Goal: Information Seeking & Learning: Learn about a topic

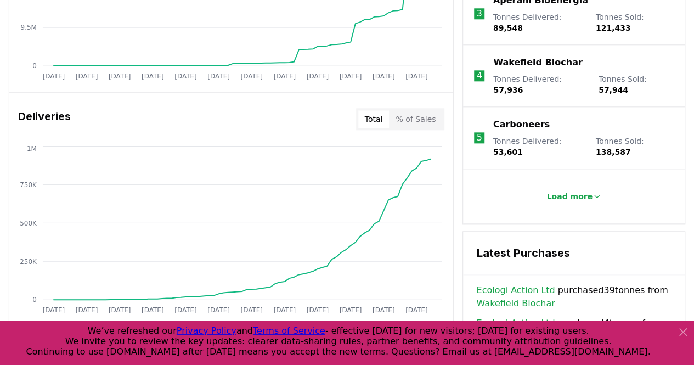
scroll to position [604, 0]
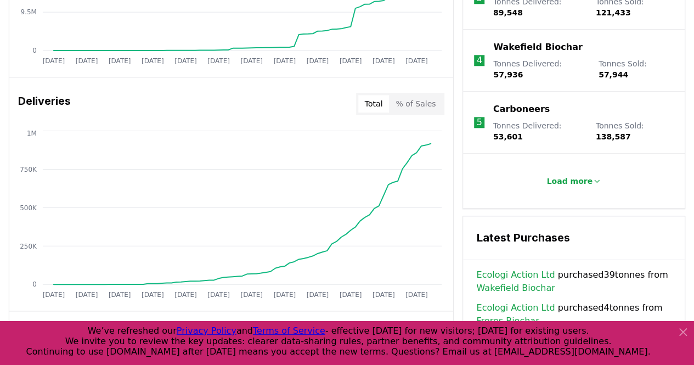
click at [418, 110] on button "% of Sales" at bounding box center [415, 104] width 53 height 18
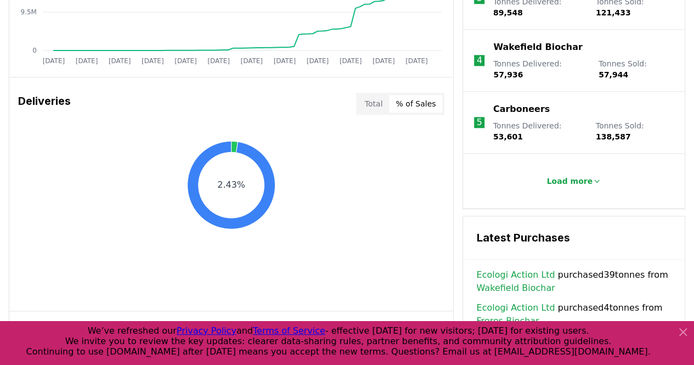
click at [386, 102] on button "Total" at bounding box center [373, 104] width 31 height 18
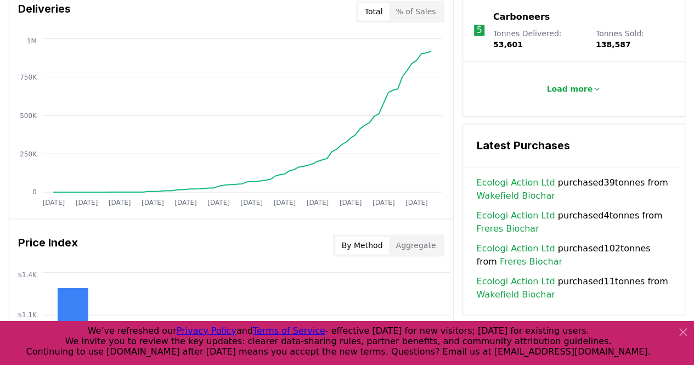
scroll to position [713, 0]
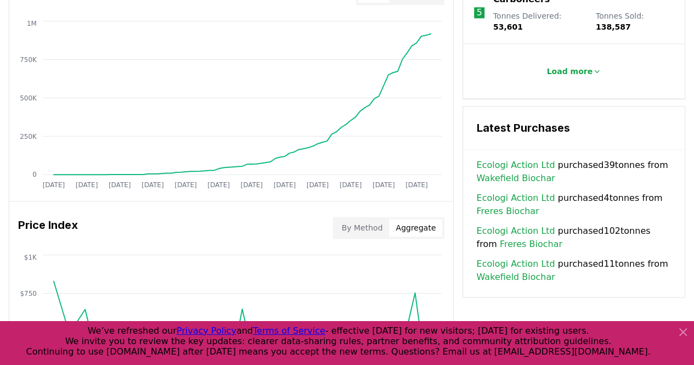
click at [430, 223] on button "Aggregate" at bounding box center [415, 228] width 53 height 18
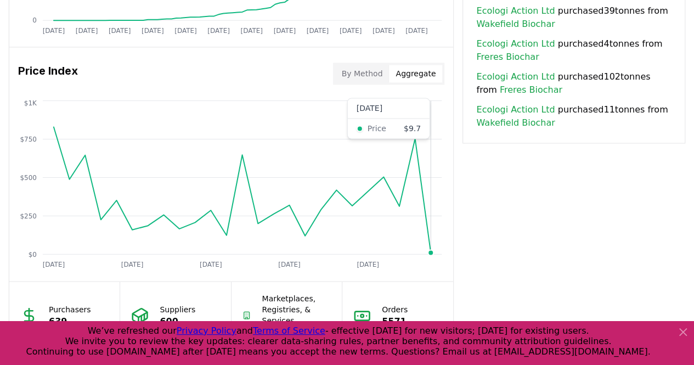
scroll to position [878, 0]
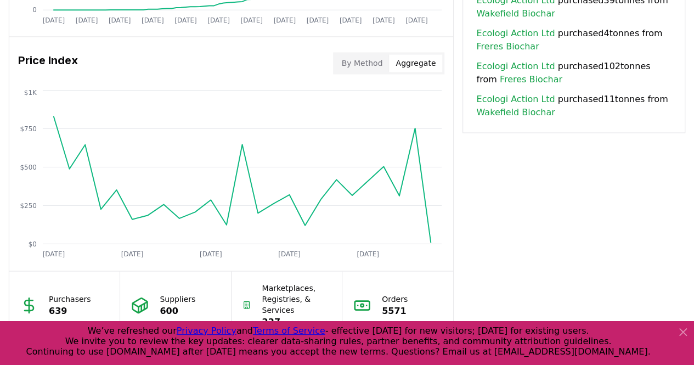
click at [357, 54] on button "By Method" at bounding box center [362, 63] width 54 height 18
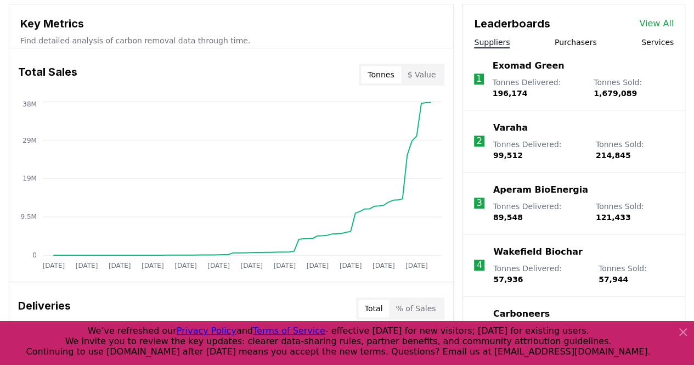
scroll to position [384, 0]
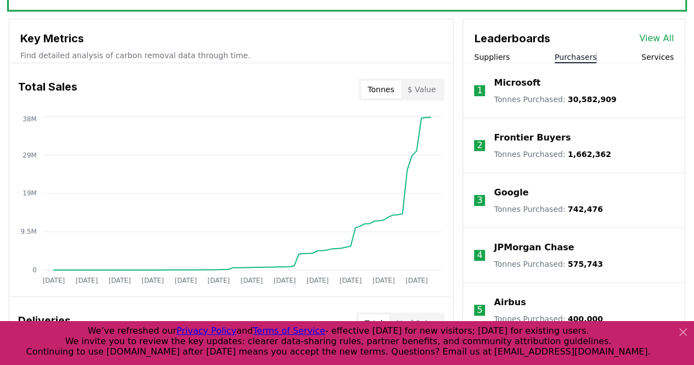
click at [564, 56] on button "Purchasers" at bounding box center [576, 57] width 42 height 11
click at [655, 60] on button "Services" at bounding box center [658, 57] width 32 height 11
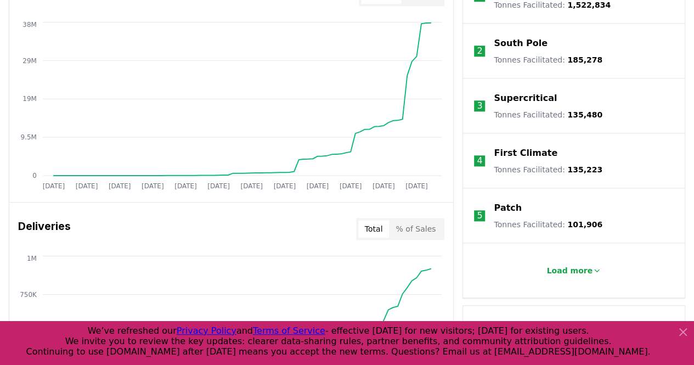
scroll to position [494, 0]
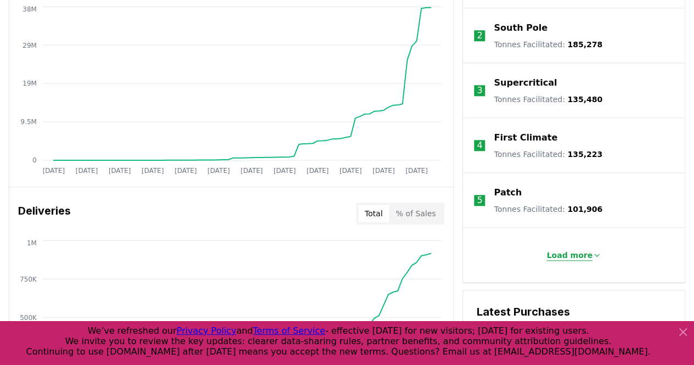
click at [580, 250] on p "Load more" at bounding box center [570, 255] width 46 height 11
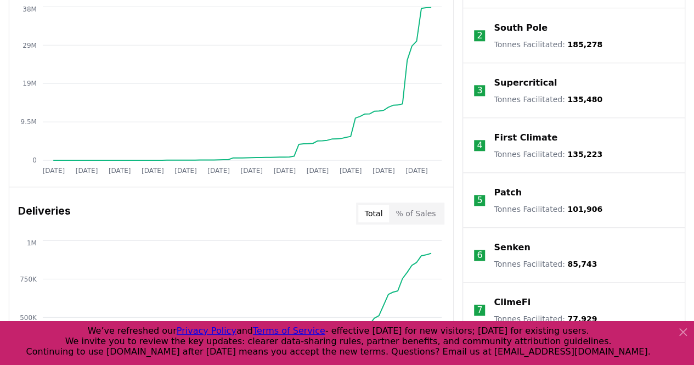
scroll to position [384, 0]
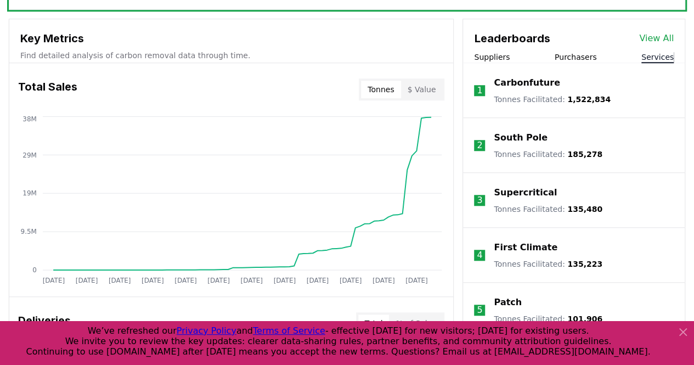
click at [498, 57] on button "Suppliers" at bounding box center [492, 57] width 36 height 11
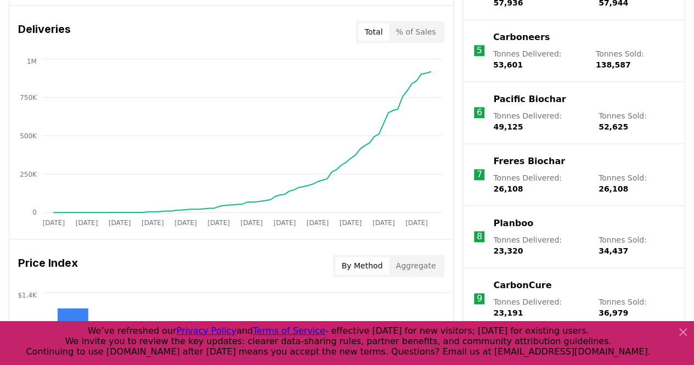
scroll to position [659, 0]
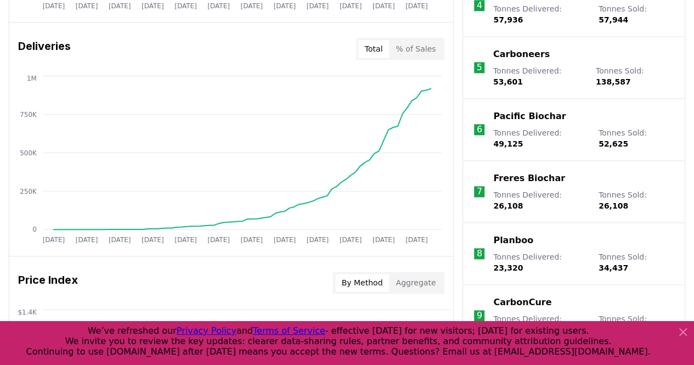
click at [255, 254] on div "Deliveries Total % of Sales [DATE] [DATE] [DATE] [DATE] [DATE] [DATE] [DATE] [D…" at bounding box center [231, 138] width 444 height 233
click at [252, 267] on div "Price Index By Method Aggregate" at bounding box center [231, 283] width 444 height 40
click at [361, 194] on icon "[DATE] [DATE] [DATE] [DATE] [DATE] [DATE] [DATE] [DATE] [DATE] [DATE] [DATE] [D…" at bounding box center [226, 161] width 435 height 176
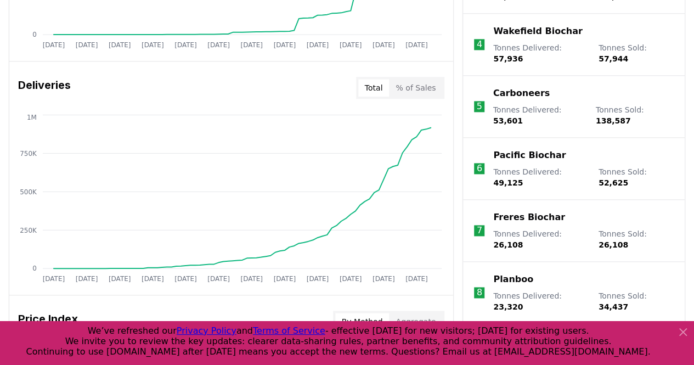
scroll to position [604, 0]
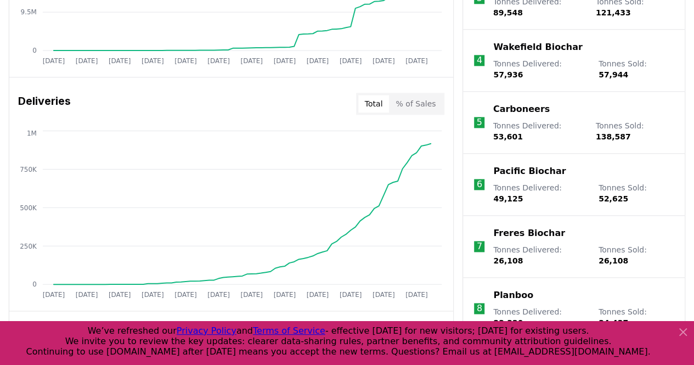
click at [420, 102] on button "% of Sales" at bounding box center [415, 104] width 53 height 18
click at [380, 103] on button "Total" at bounding box center [373, 104] width 31 height 18
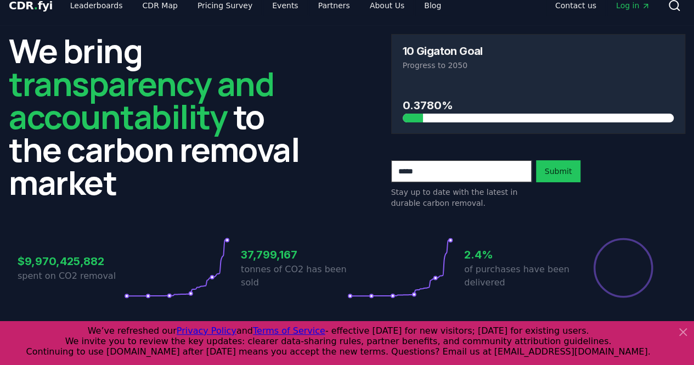
scroll to position [0, 0]
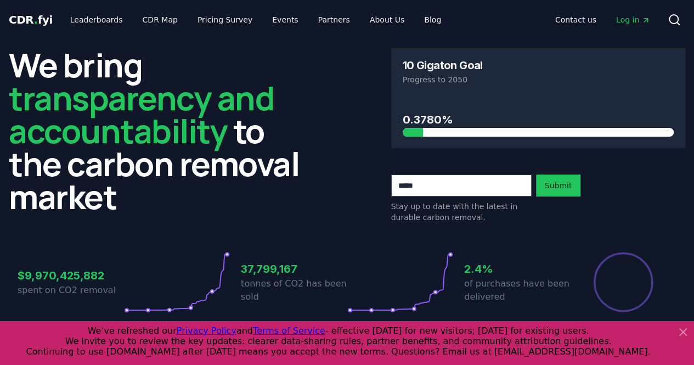
click at [622, 18] on span "Log in" at bounding box center [633, 19] width 34 height 11
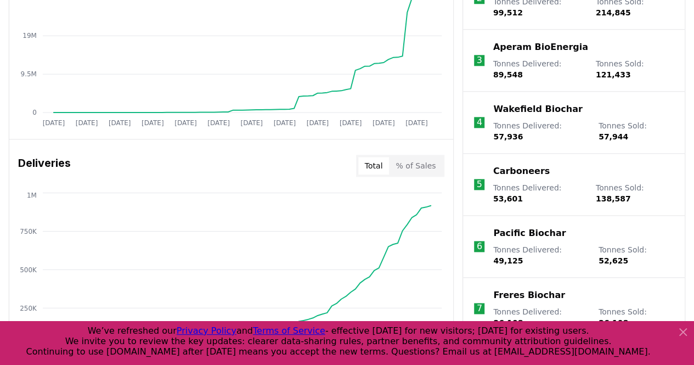
scroll to position [604, 0]
